Goal: Transaction & Acquisition: Purchase product/service

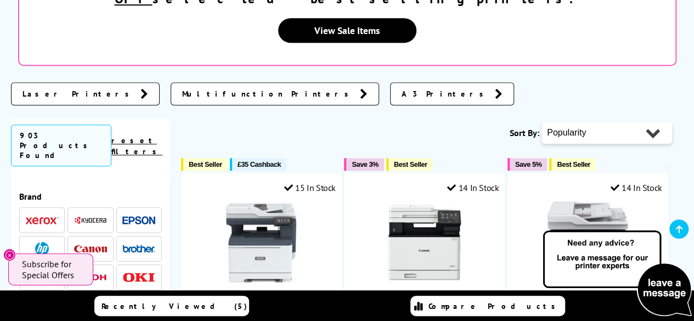
scroll to position [329, 0]
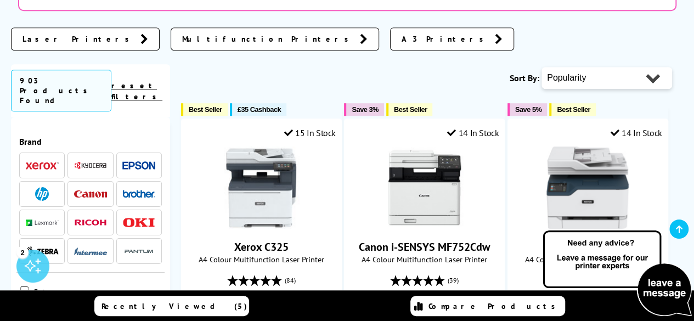
click at [34, 162] on img at bounding box center [42, 166] width 33 height 8
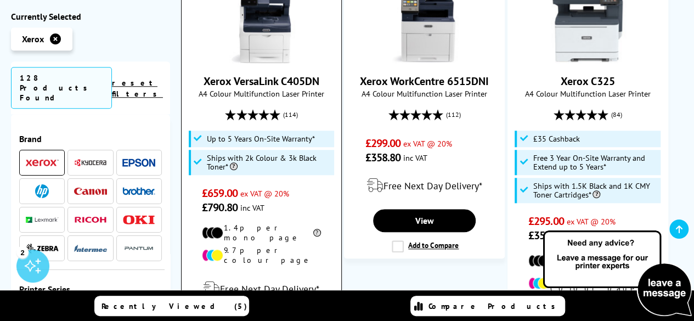
scroll to position [439, 0]
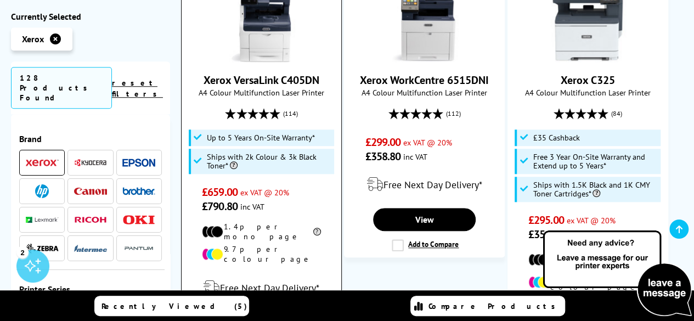
click at [253, 73] on link "Xerox VersaLink C405DN" at bounding box center [260, 80] width 115 height 14
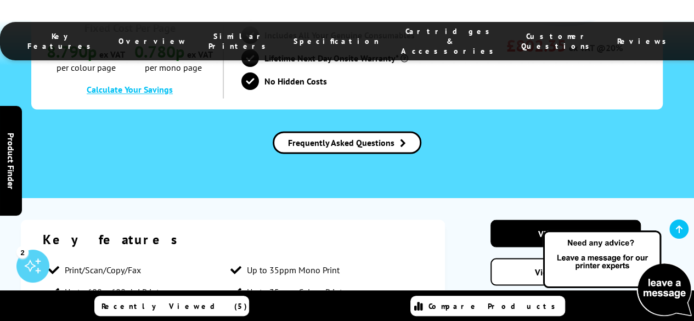
scroll to position [877, 0]
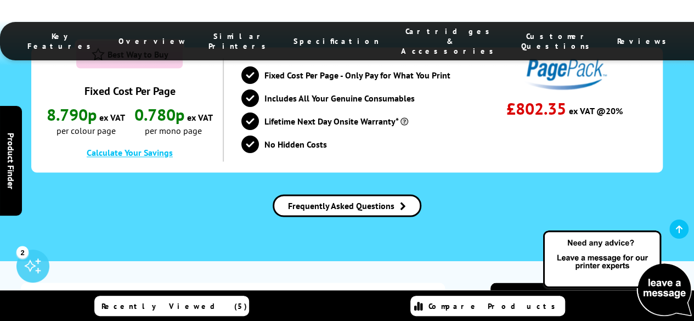
click at [401, 36] on span "Cartridges & Accessories" at bounding box center [450, 41] width 98 height 30
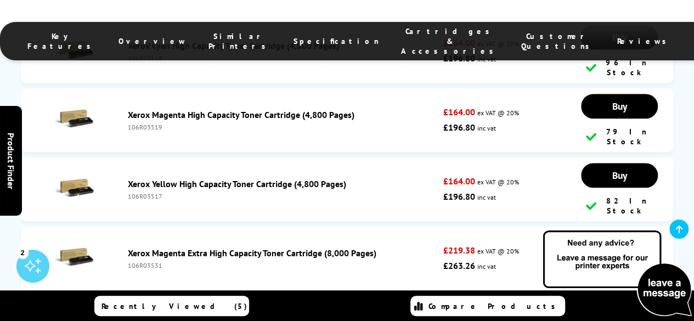
scroll to position [4546, 0]
